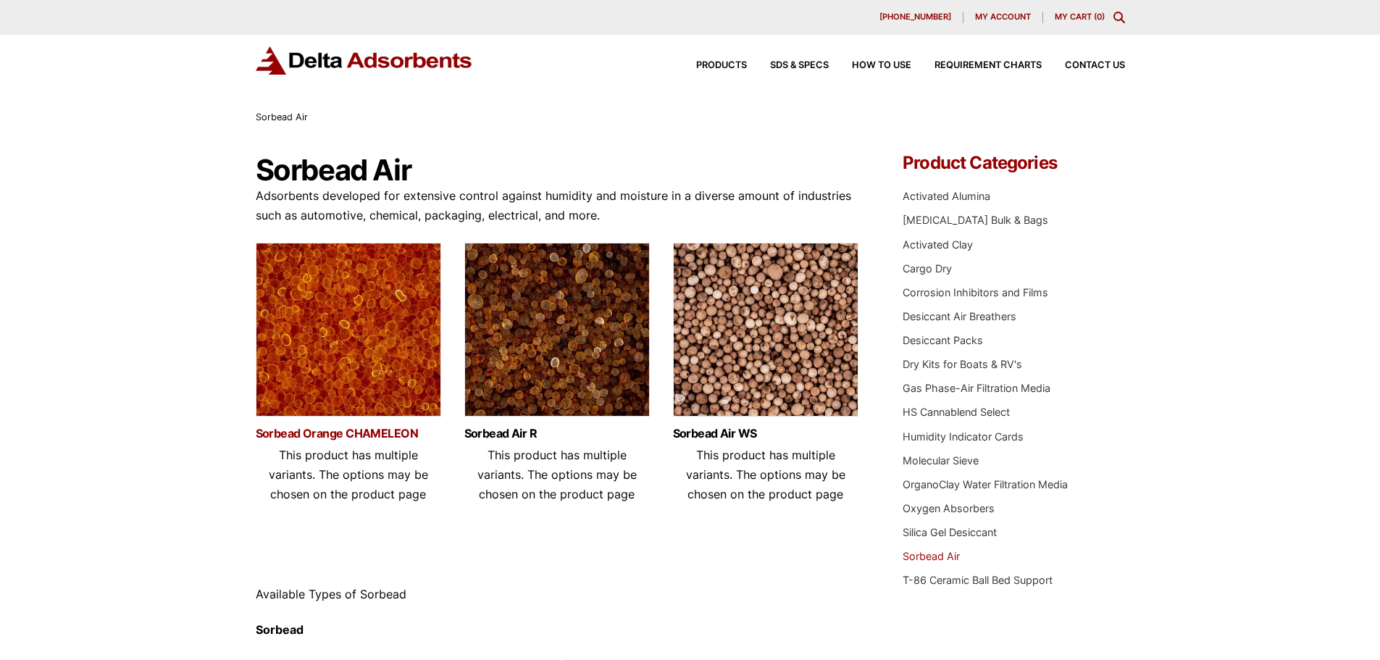
click at [377, 429] on link "Sorbead Orange CHAMELEON" at bounding box center [348, 433] width 185 height 12
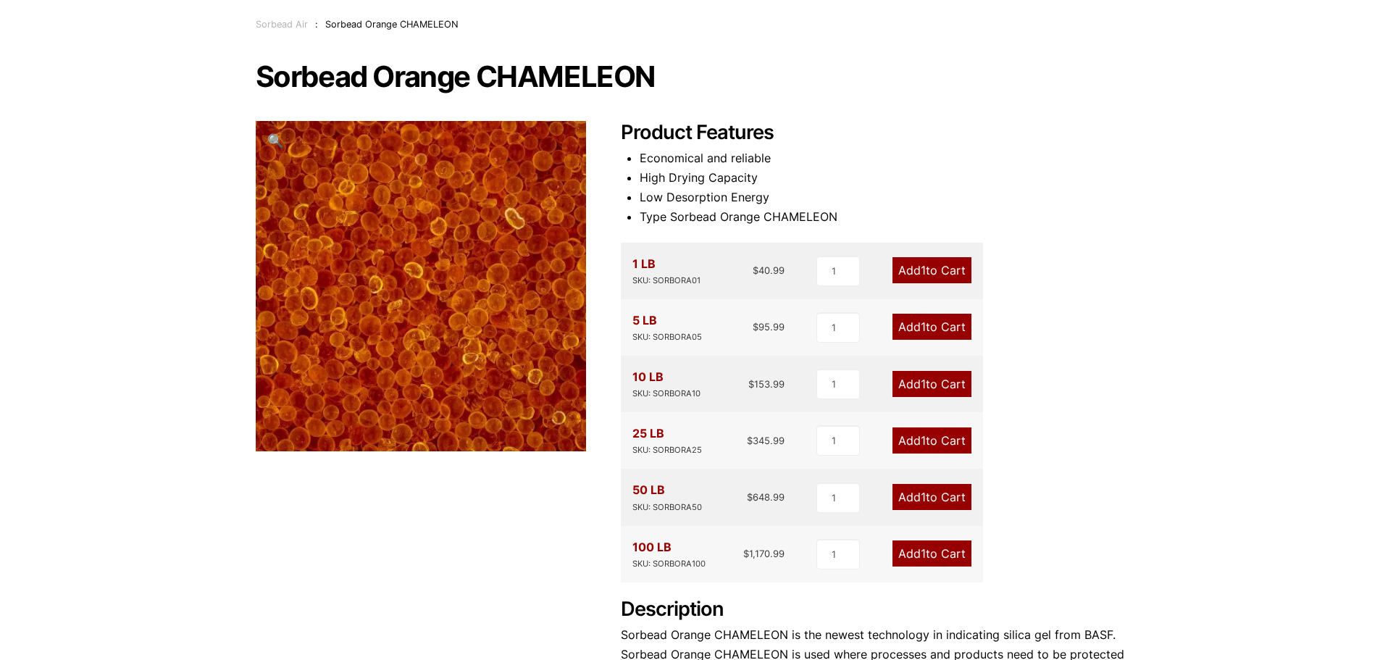
scroll to position [217, 0]
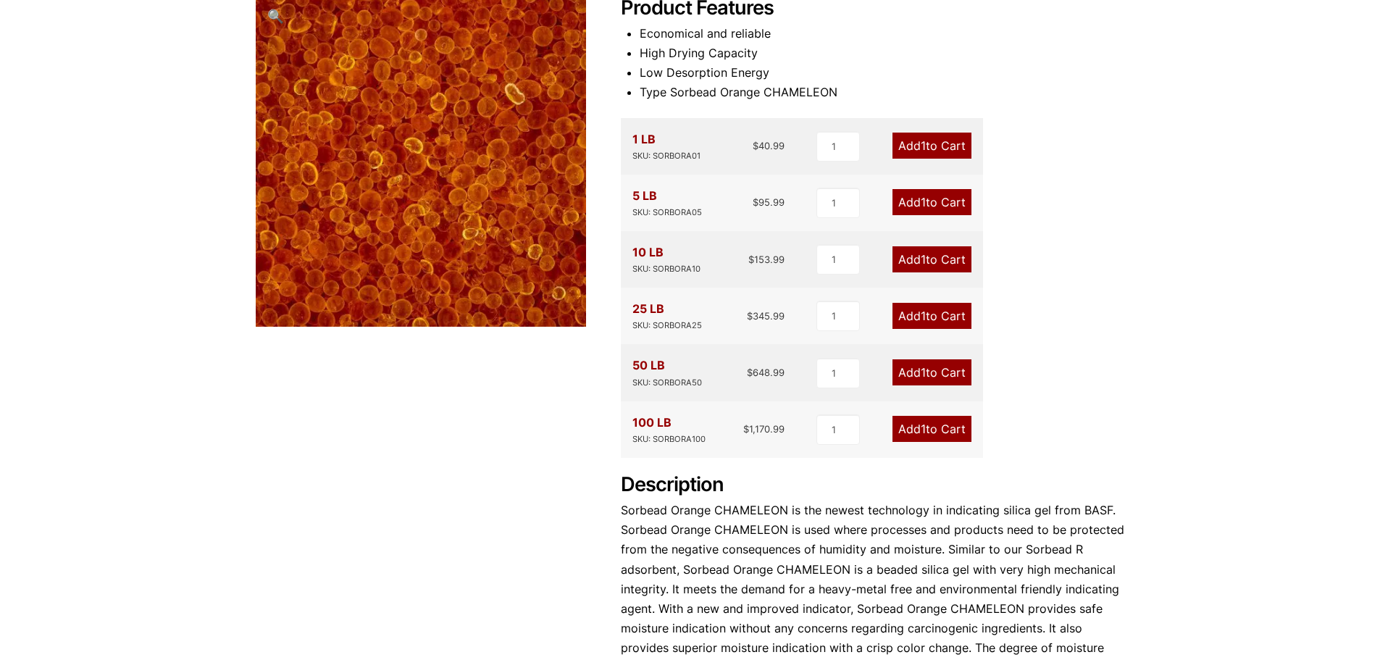
click at [927, 375] on link "Add 1 to Cart" at bounding box center [932, 372] width 79 height 26
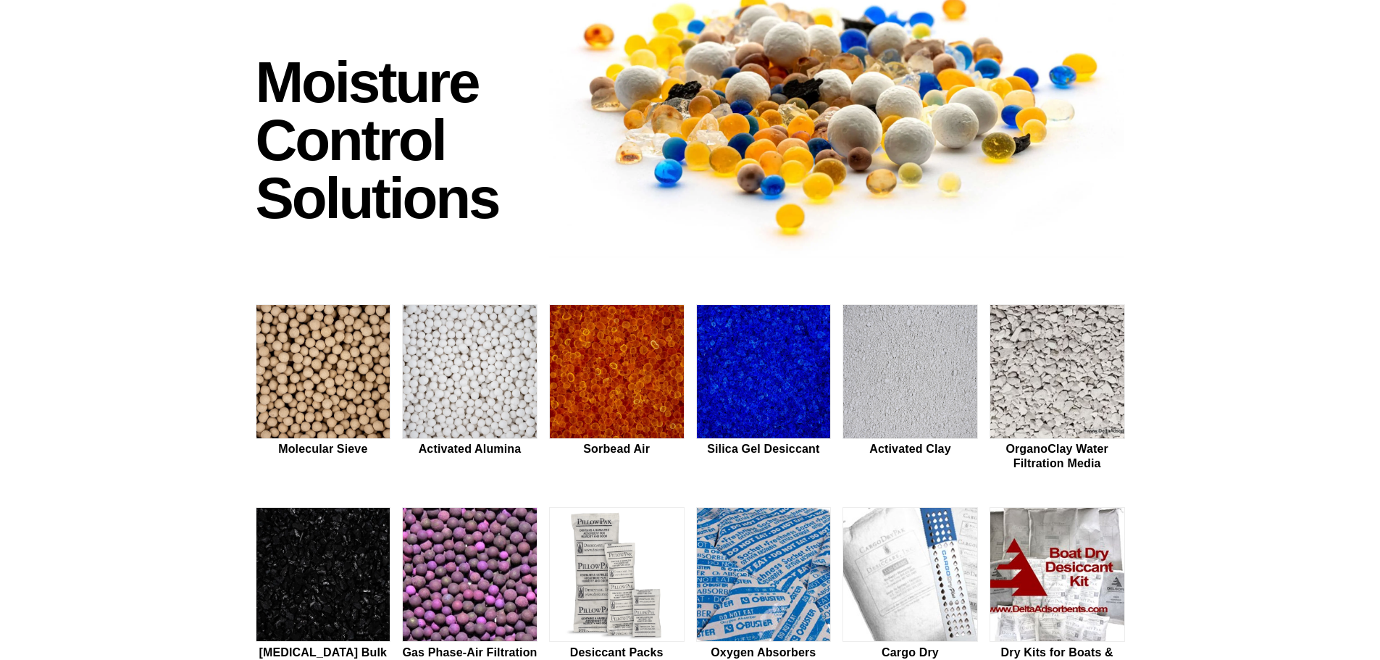
scroll to position [145, 0]
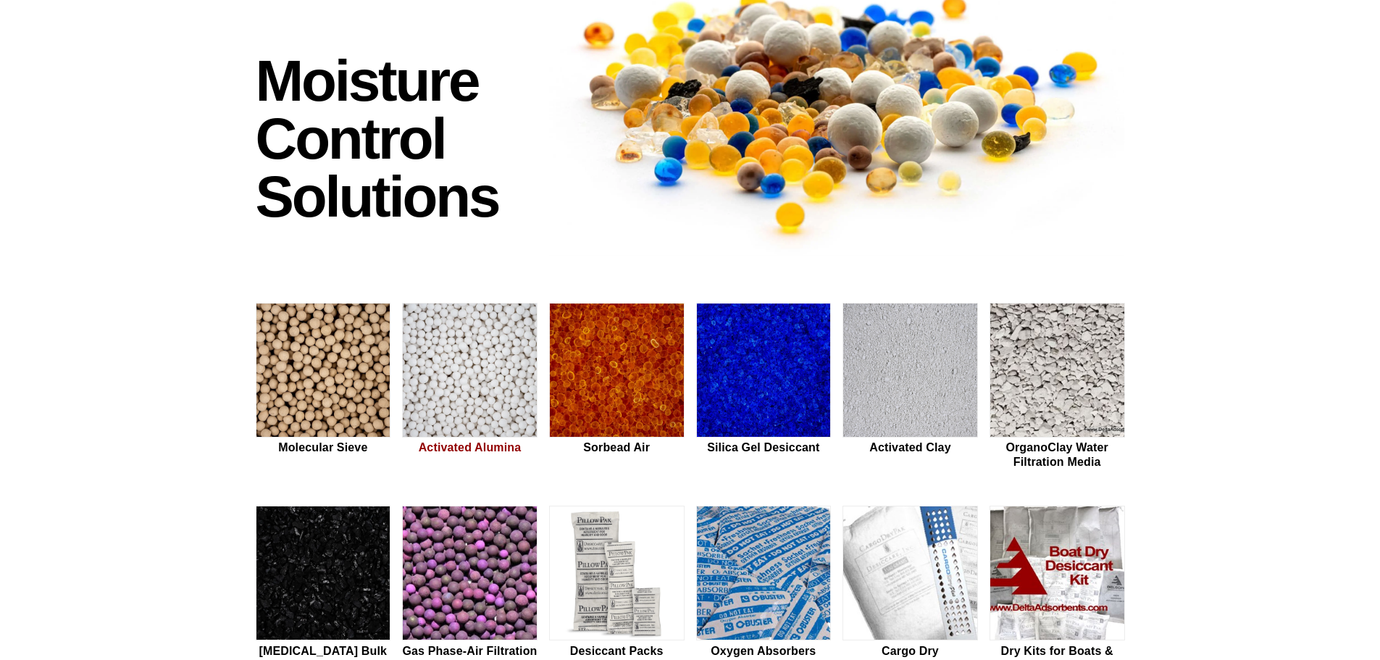
click at [473, 420] on img at bounding box center [470, 371] width 134 height 135
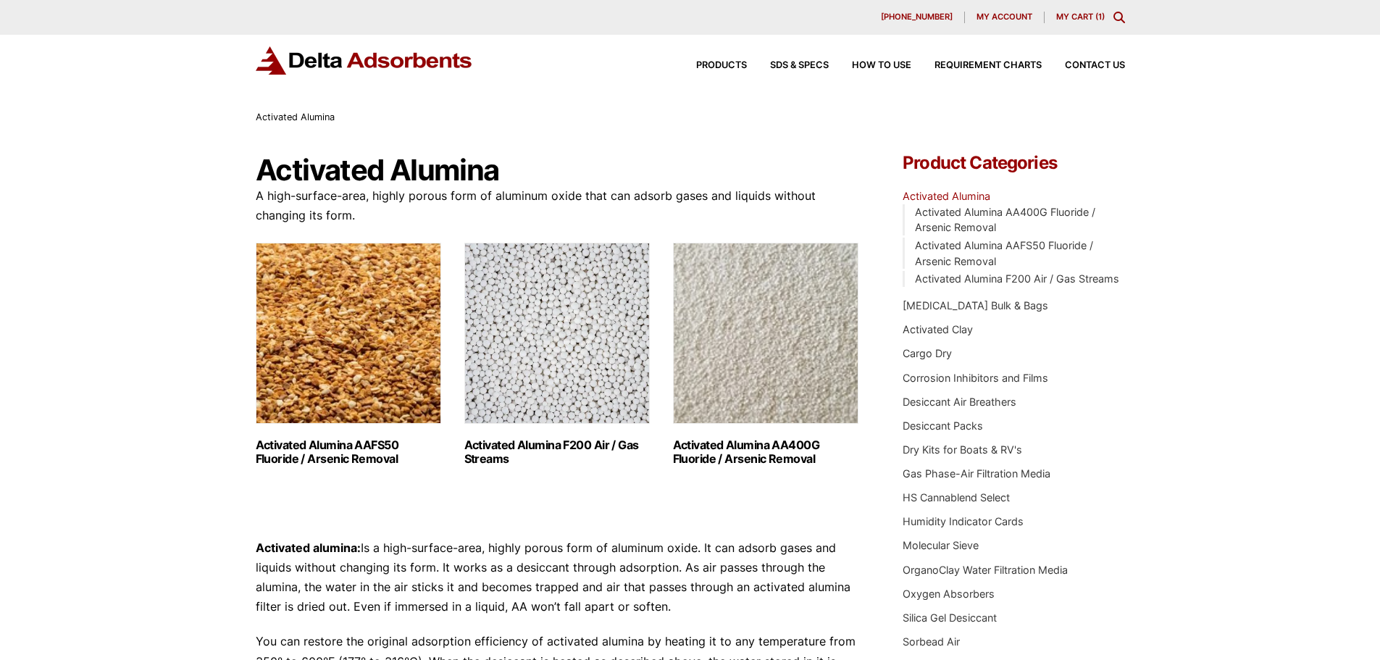
click at [530, 422] on img "Visit product category Activated Alumina F200 Air / Gas Streams" at bounding box center [556, 333] width 185 height 181
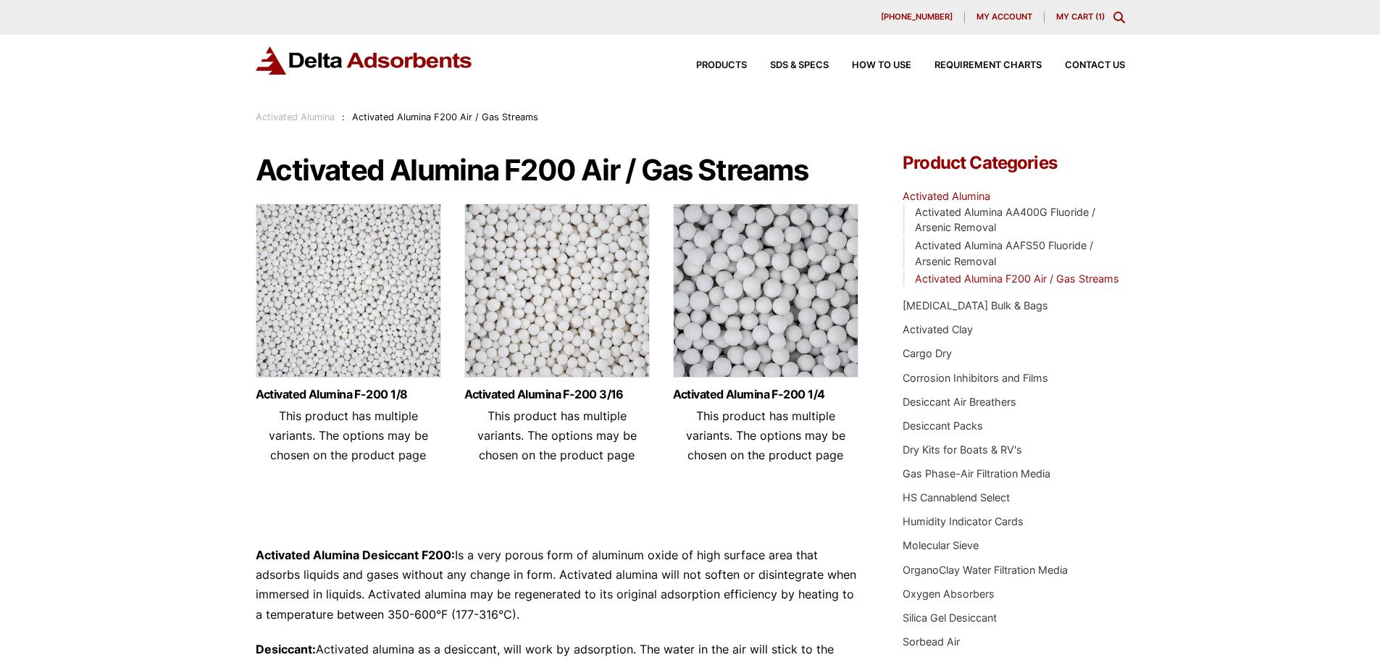
click at [312, 309] on img at bounding box center [348, 294] width 185 height 181
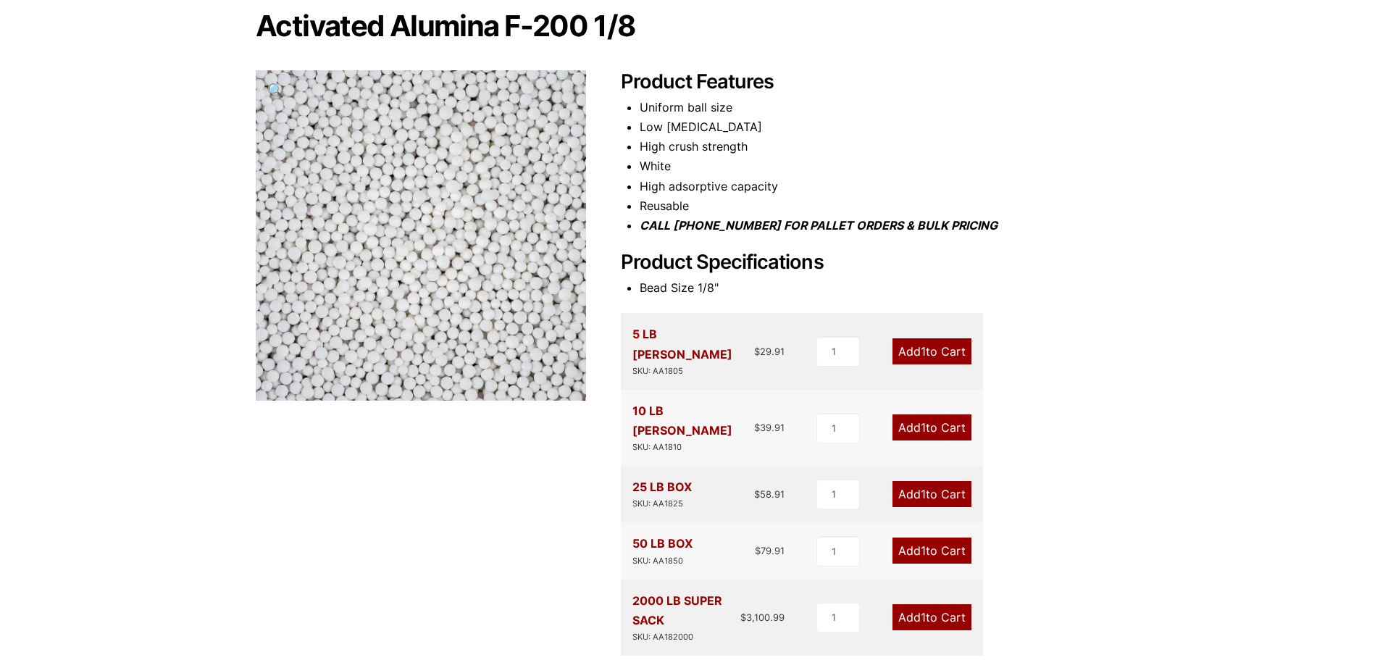
scroll to position [145, 0]
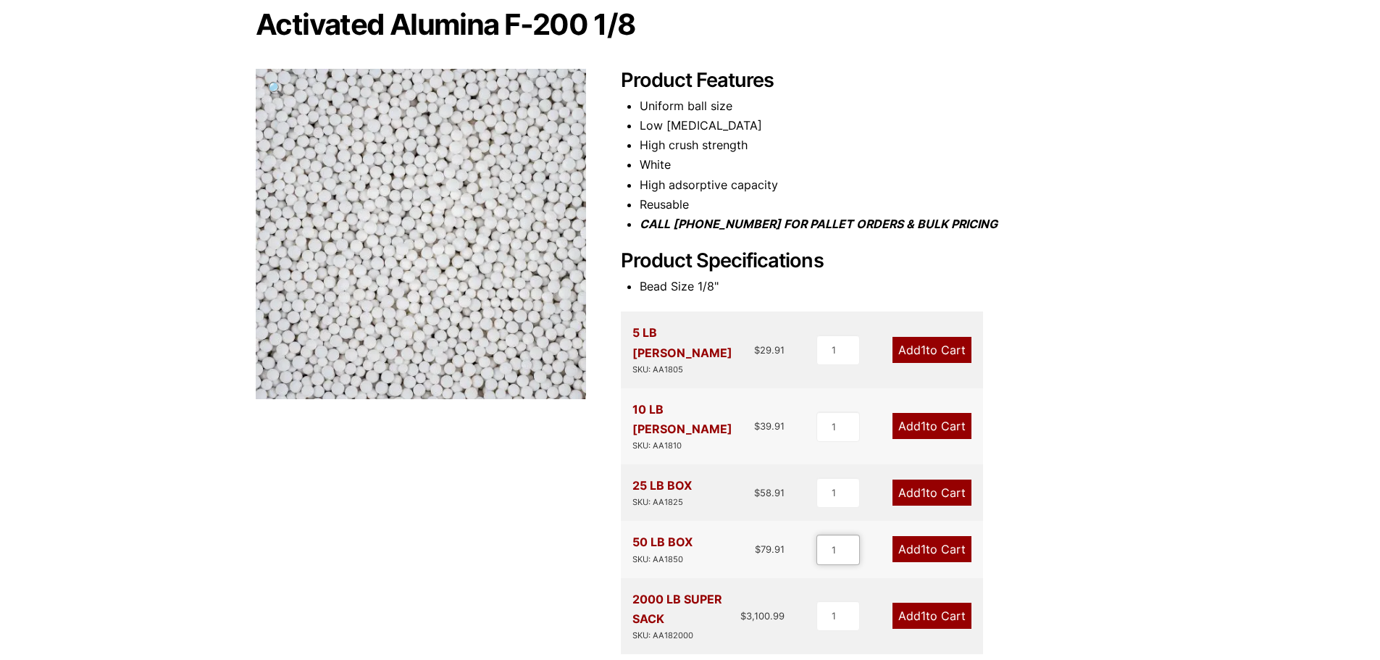
drag, startPoint x: 836, startPoint y: 517, endPoint x: 811, endPoint y: 520, distance: 25.5
click at [811, 521] on div "50 LB BOX SKU: AA1850 $ 79.91 1 Add 1 to Cart" at bounding box center [802, 549] width 362 height 57
type input "4"
click at [937, 536] on link "Add 4 to Cart" at bounding box center [930, 549] width 81 height 26
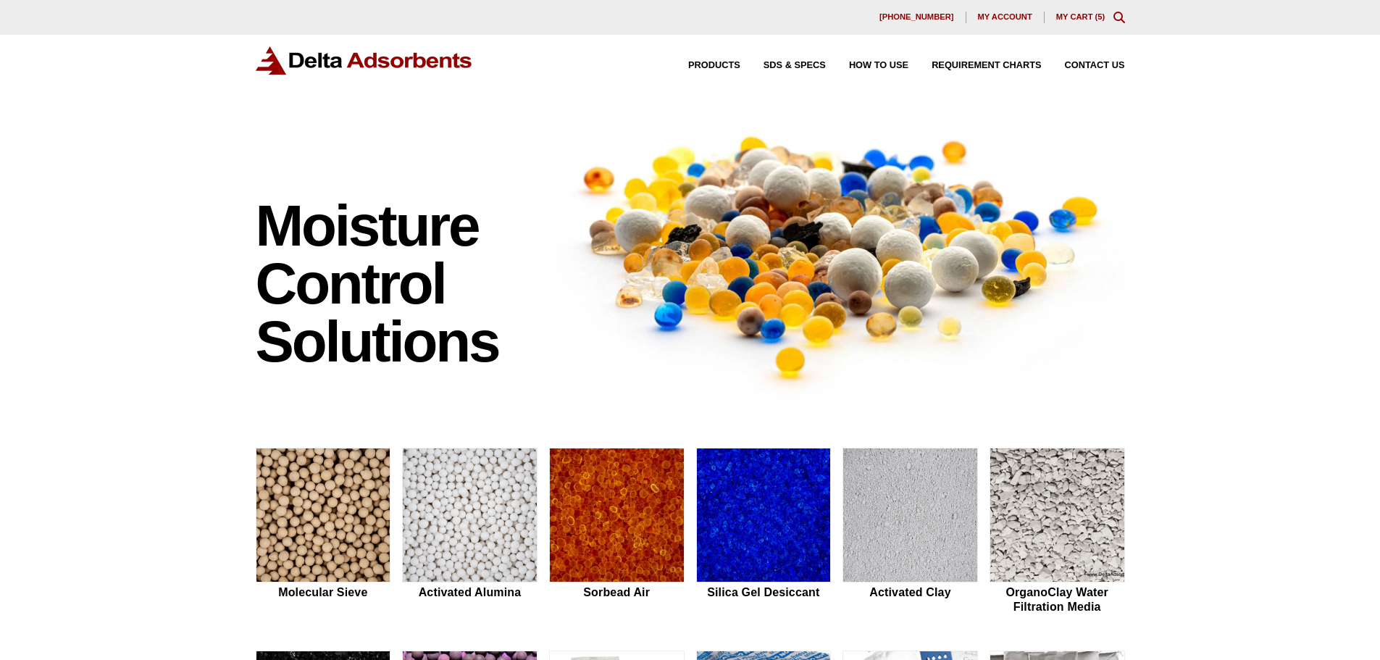
click at [1093, 20] on link "My Cart ( 5 )" at bounding box center [1080, 16] width 49 height 9
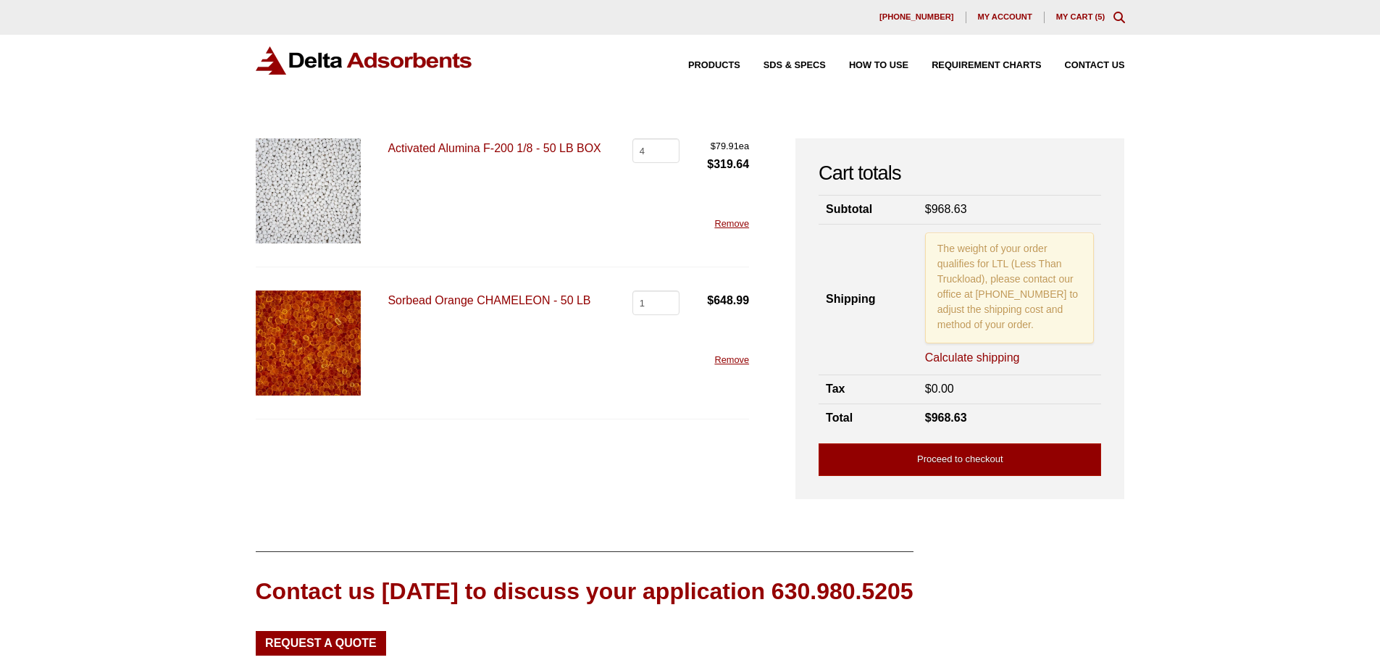
click at [724, 166] on bdi "$ 319.64" at bounding box center [728, 164] width 42 height 12
copy bdi "319.64"
click at [977, 451] on link "Proceed to checkout" at bounding box center [960, 459] width 283 height 33
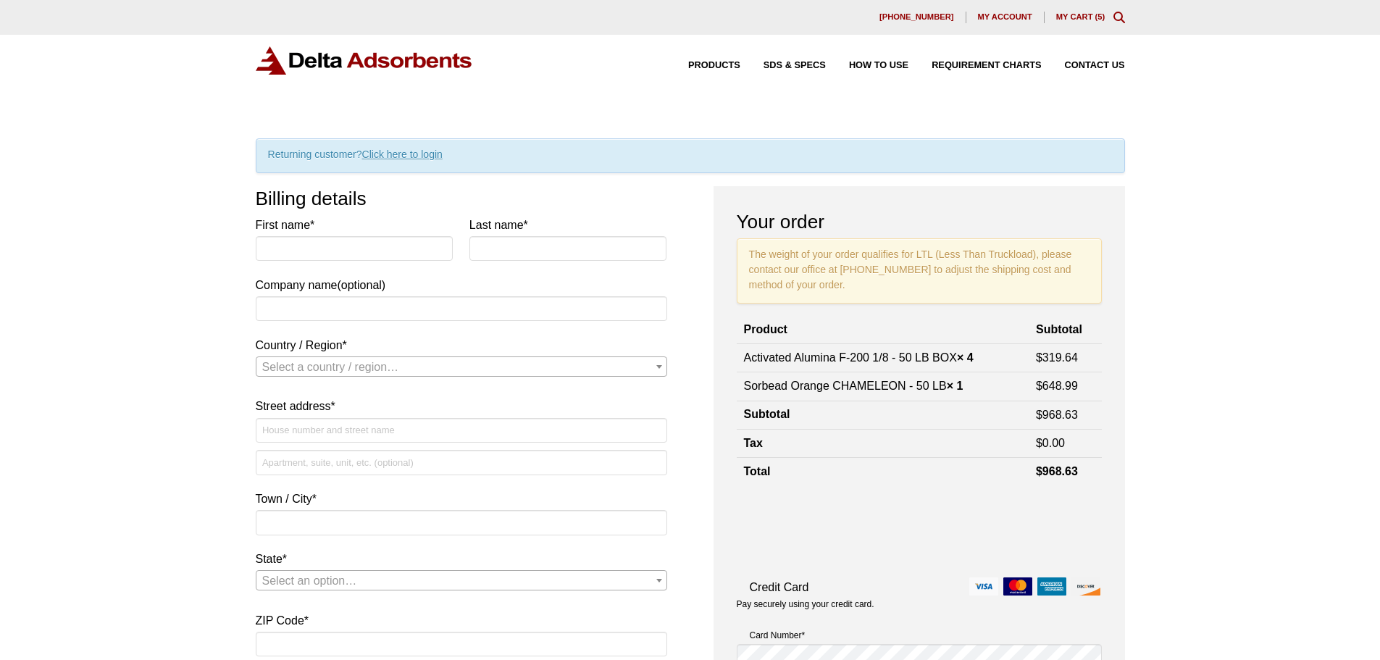
type input "JHall@NetworkETI.com"
click at [414, 156] on link "Click here to login" at bounding box center [402, 155] width 80 height 12
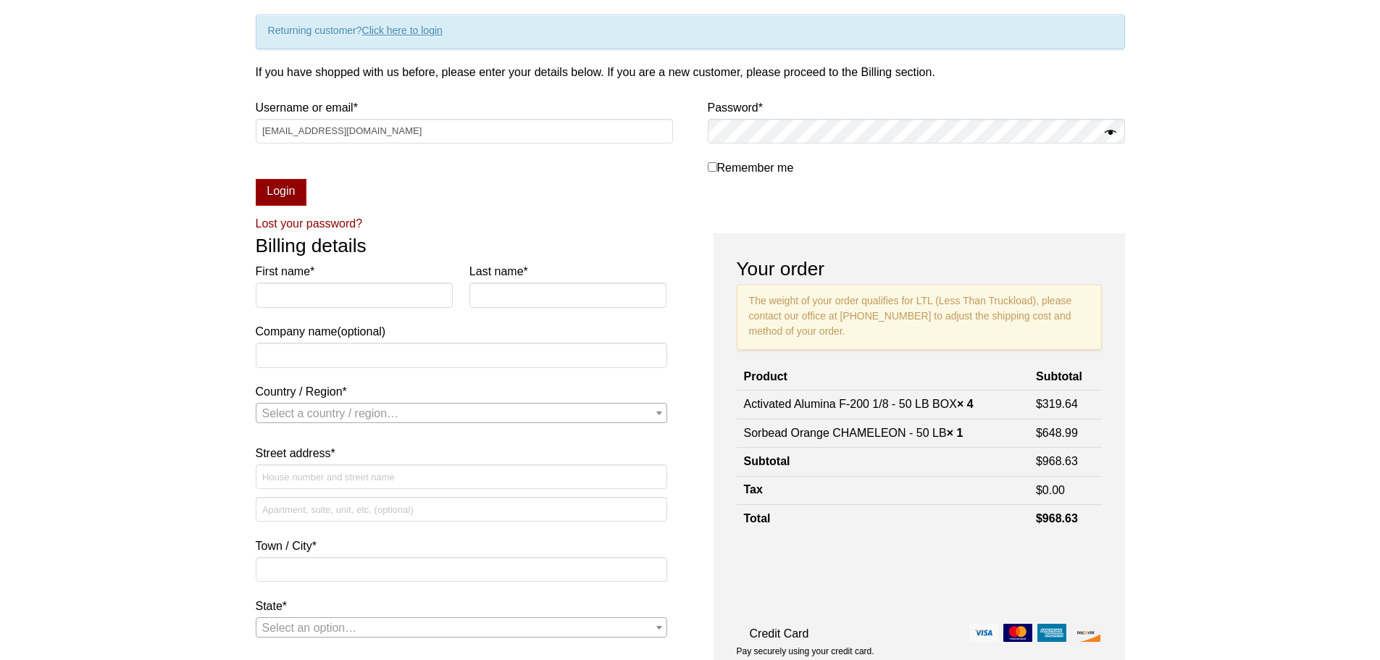
scroll to position [150, 0]
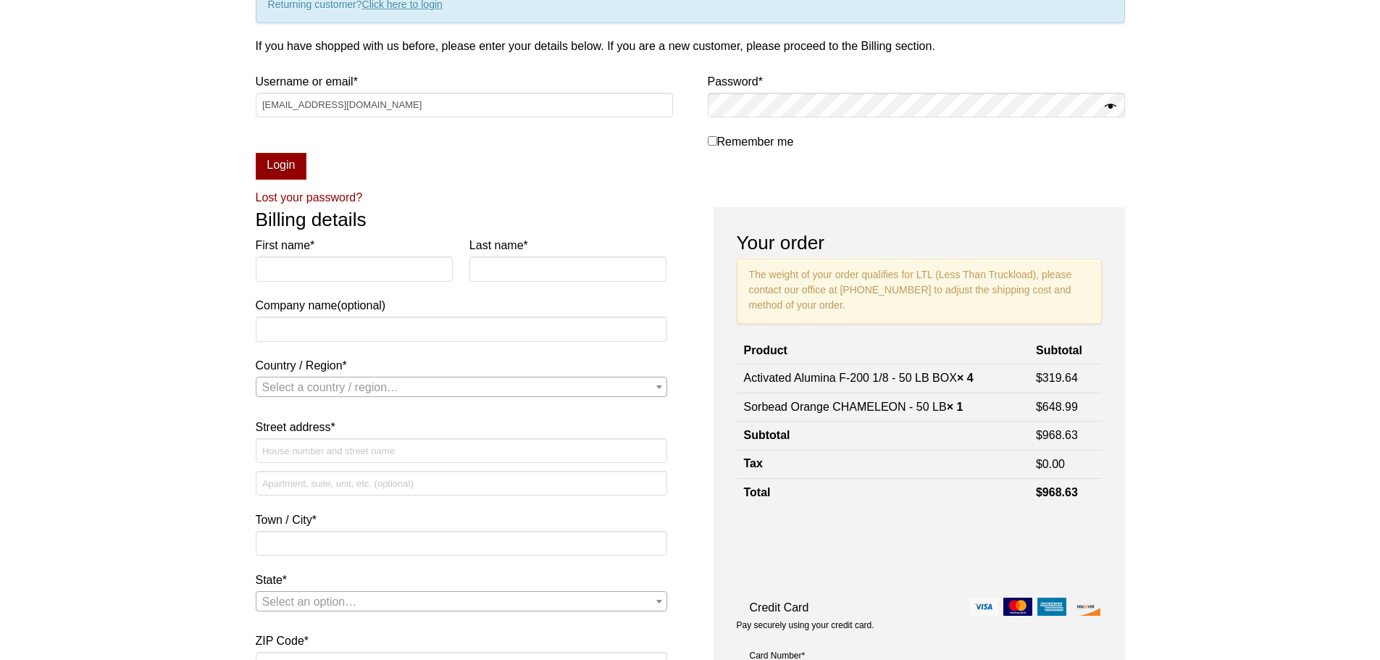
click at [708, 143] on input "Remember me" at bounding box center [712, 140] width 9 height 9
checkbox input "true"
click at [290, 169] on button "Login" at bounding box center [281, 167] width 51 height 28
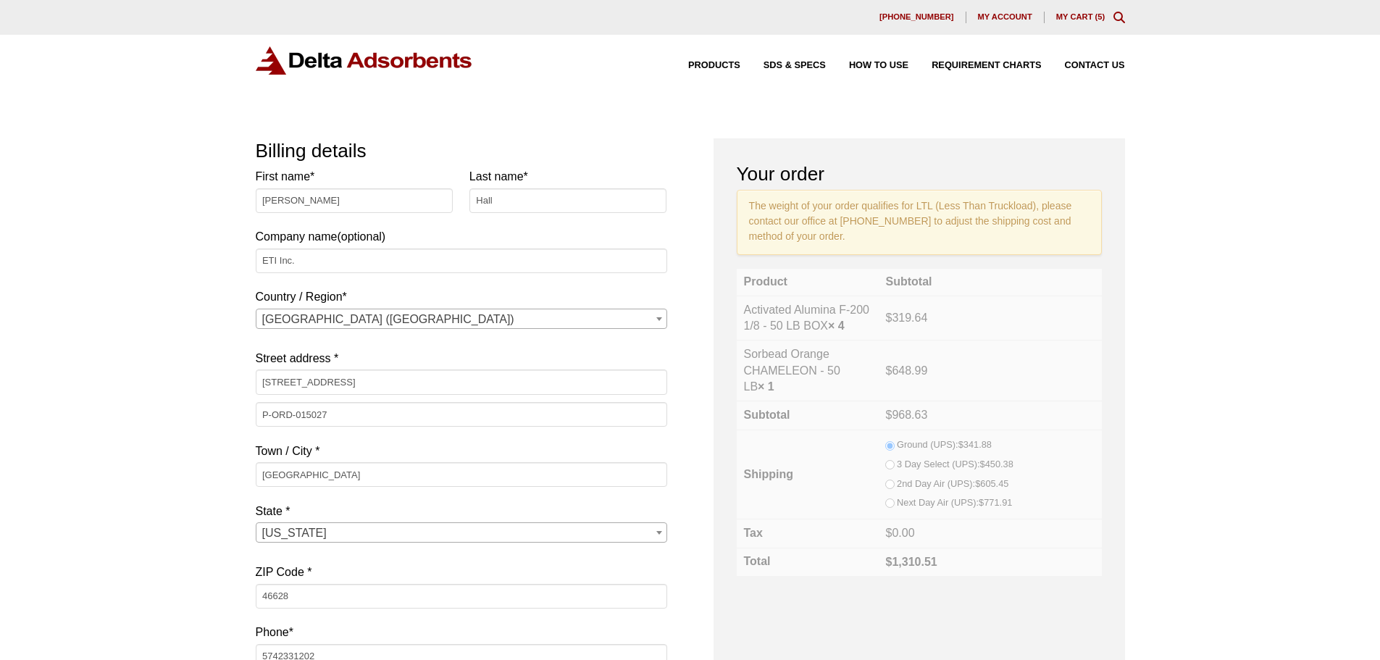
select select "IN"
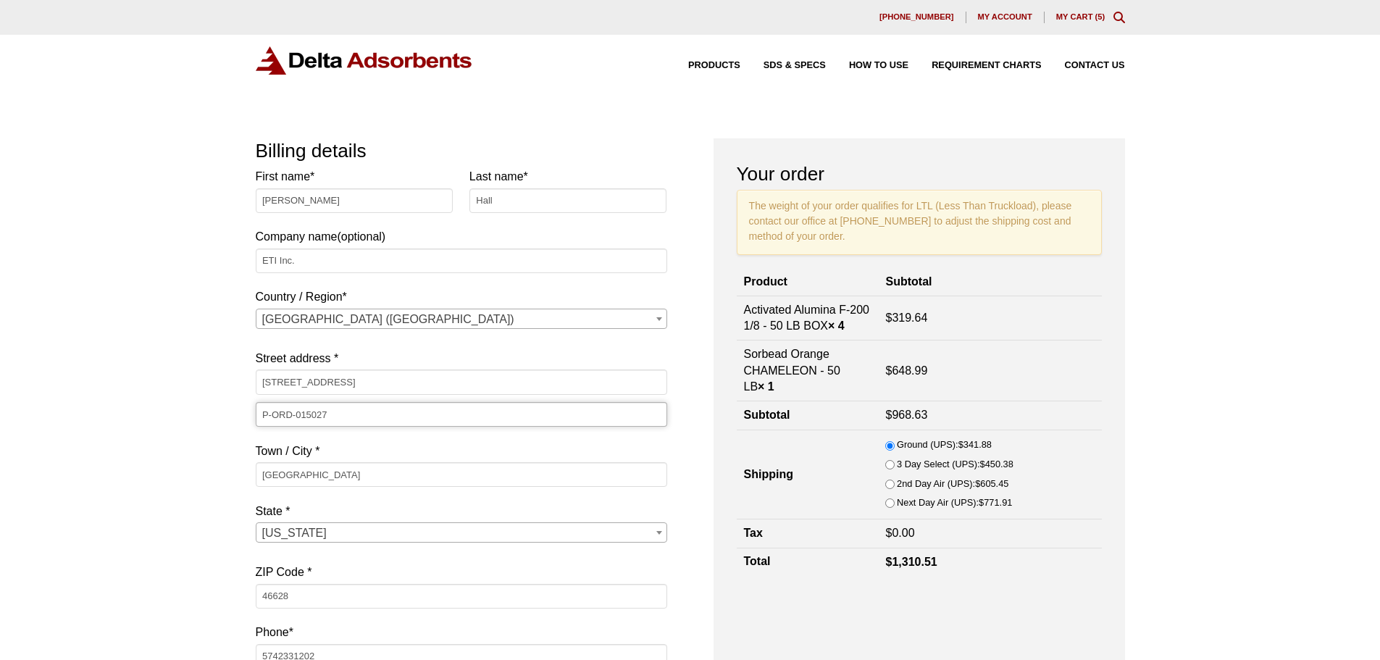
drag, startPoint x: 362, startPoint y: 412, endPoint x: 167, endPoint y: 414, distance: 194.9
paste input "225"
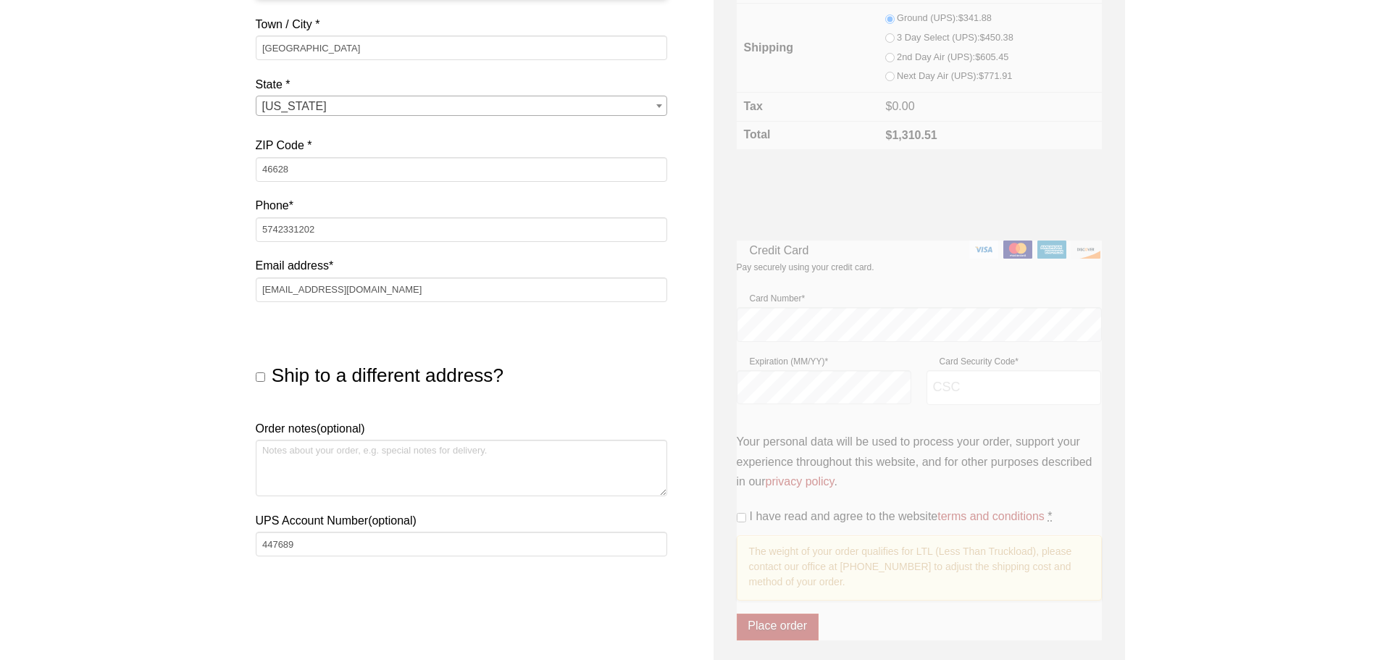
scroll to position [435, 0]
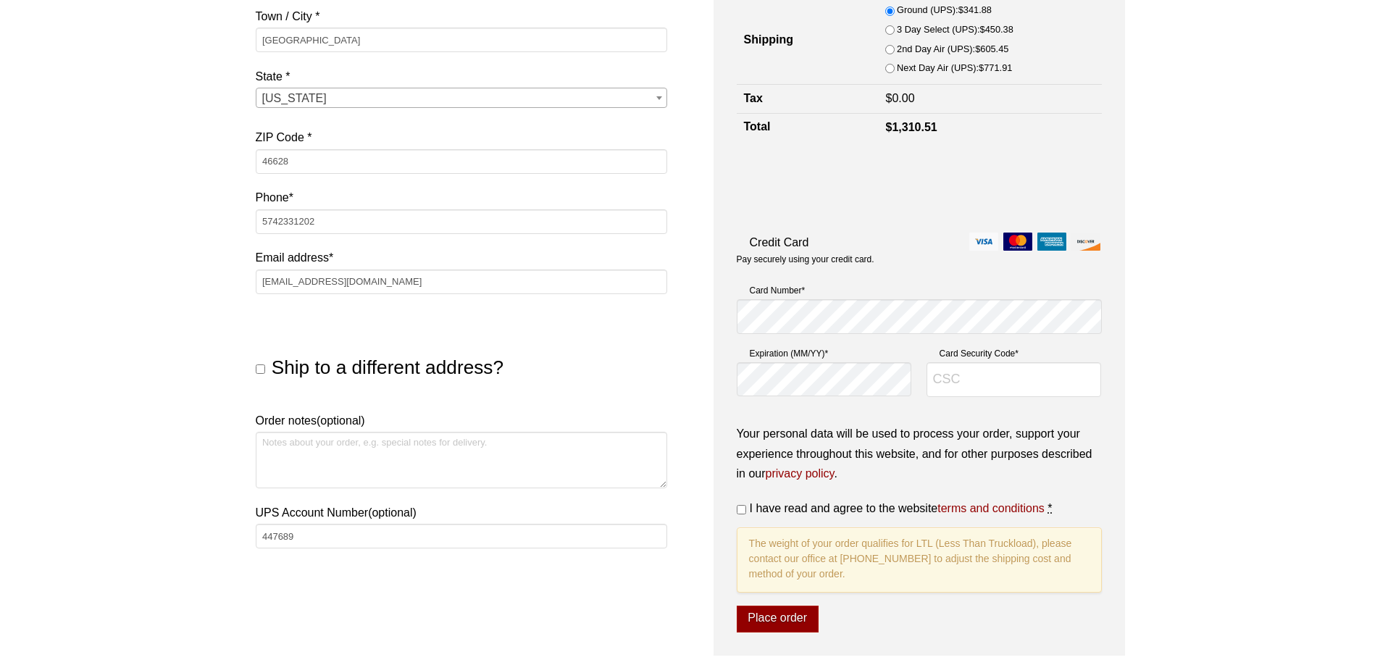
type input "P-ORD-015225"
click at [310, 462] on textarea "Order notes (optional)" at bounding box center [462, 460] width 412 height 57
type textarea "u"
type textarea "UPS GROUND #447689"
click at [1008, 400] on p "Card Security Code *" at bounding box center [1014, 374] width 175 height 57
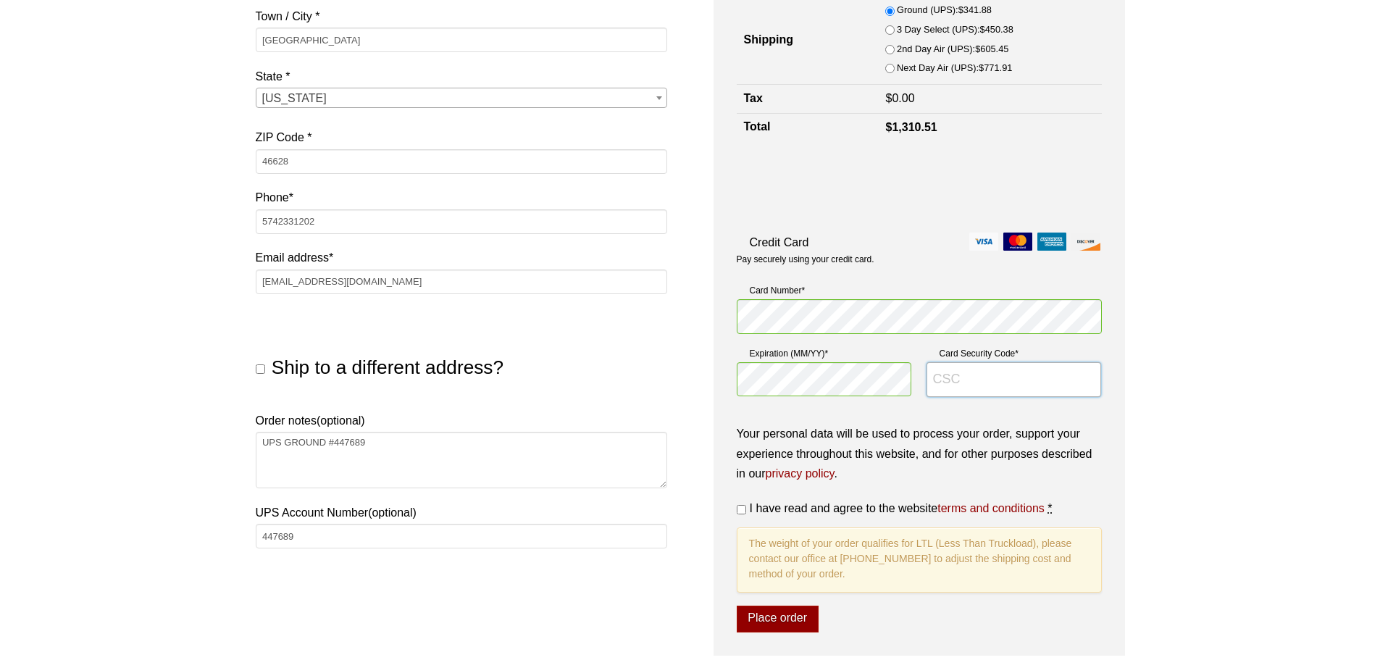
click at [1011, 385] on input "Card Security Code *" at bounding box center [1014, 379] width 175 height 35
type input "5429"
click at [741, 506] on input "I have read and agree to the website terms and conditions *" at bounding box center [741, 509] width 9 height 9
checkbox input "true"
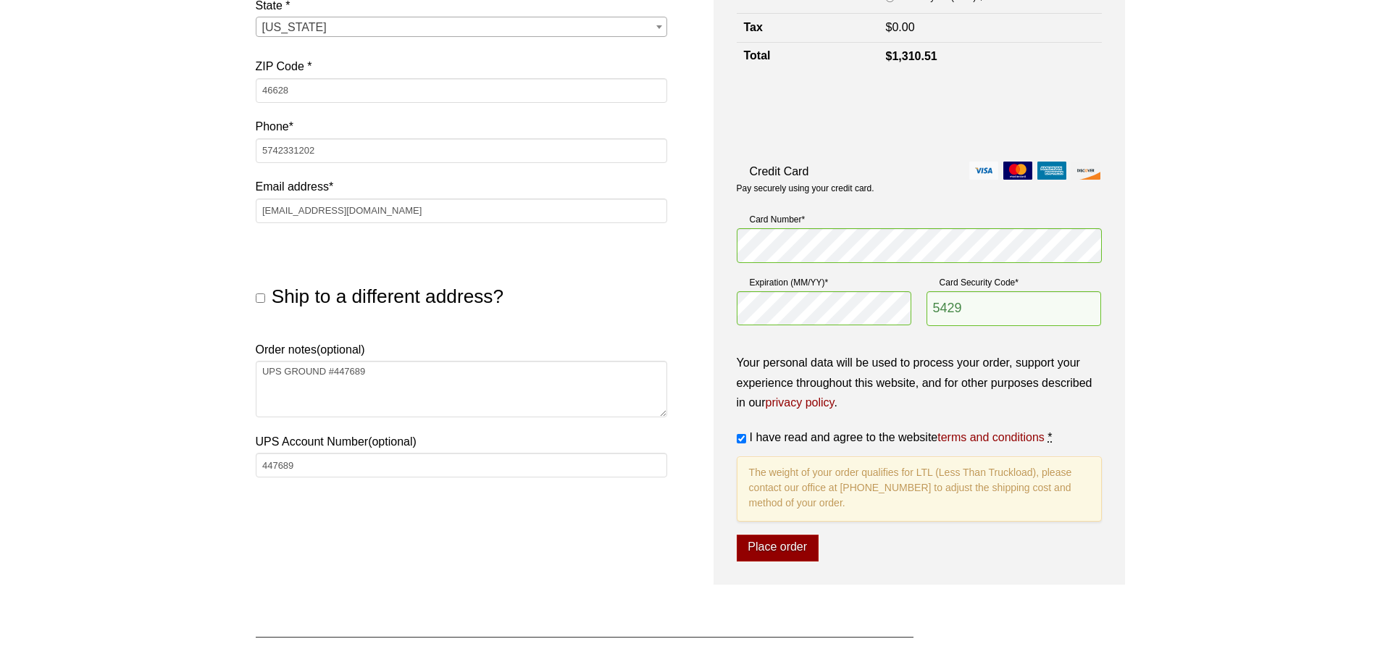
scroll to position [507, 0]
click at [793, 549] on button "Place order" at bounding box center [778, 547] width 82 height 28
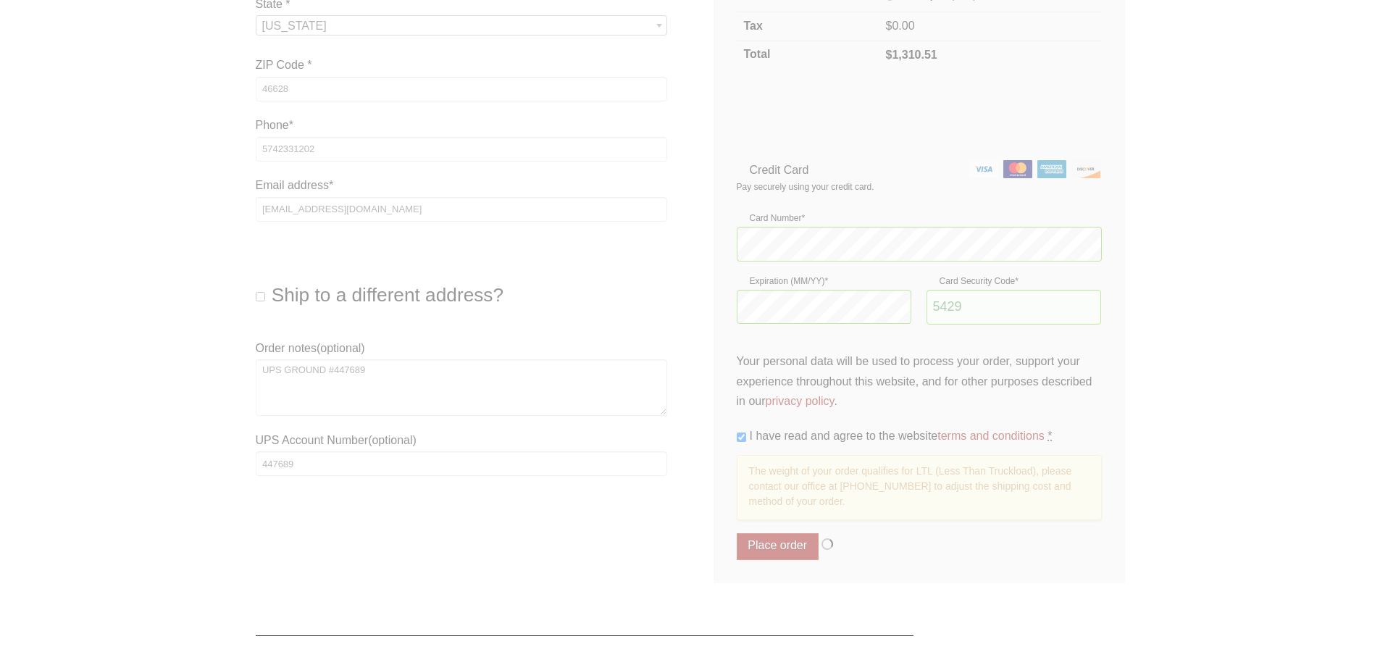
type button "Place order"
